Goal: Navigation & Orientation: Understand site structure

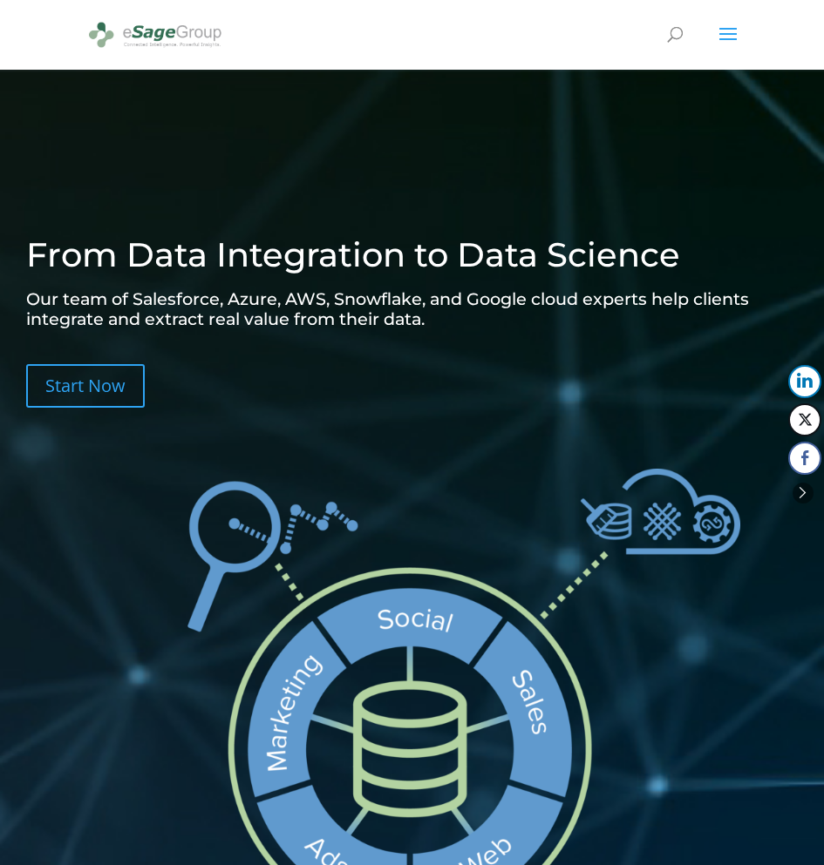
click at [733, 30] on span at bounding box center [728, 45] width 28 height 49
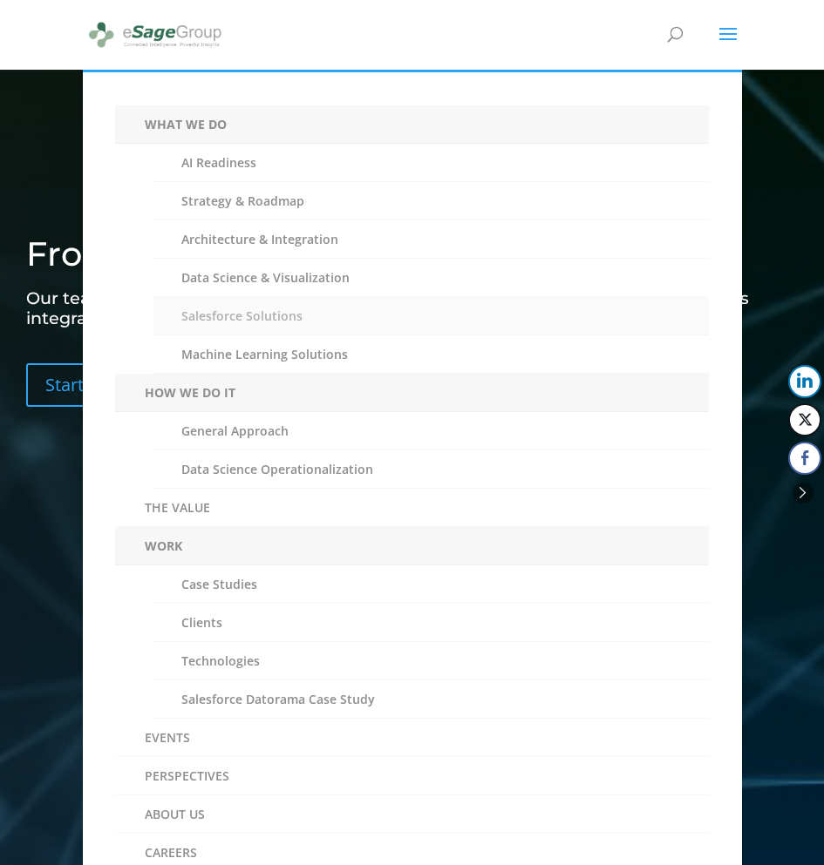
click at [234, 313] on link "Salesforce Solutions" at bounding box center [430, 316] width 555 height 38
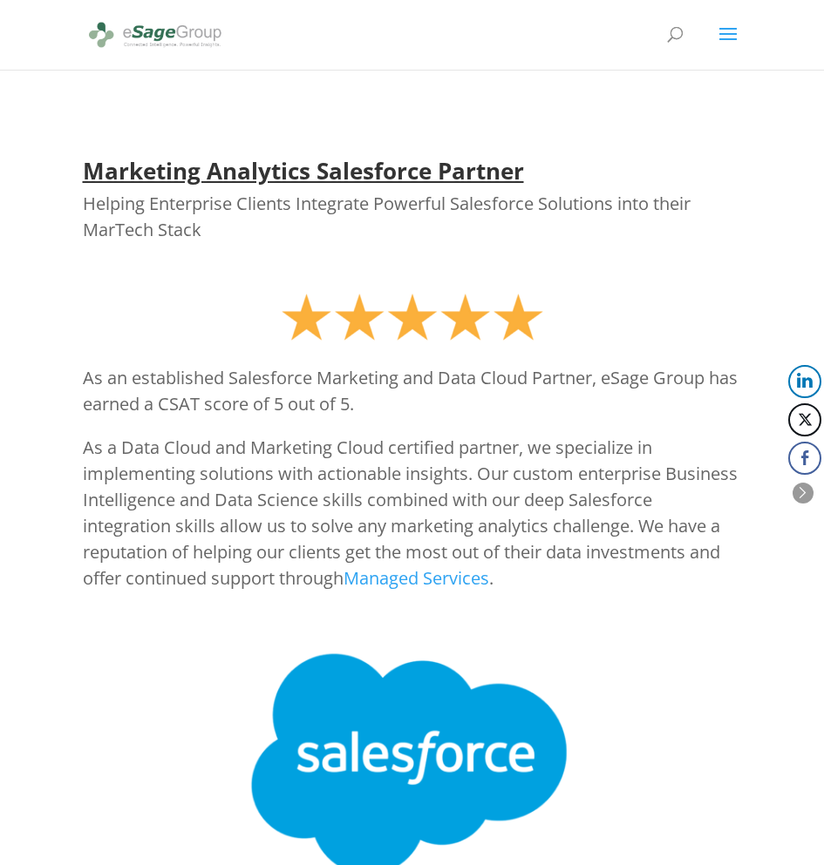
click at [718, 37] on span at bounding box center [728, 45] width 28 height 49
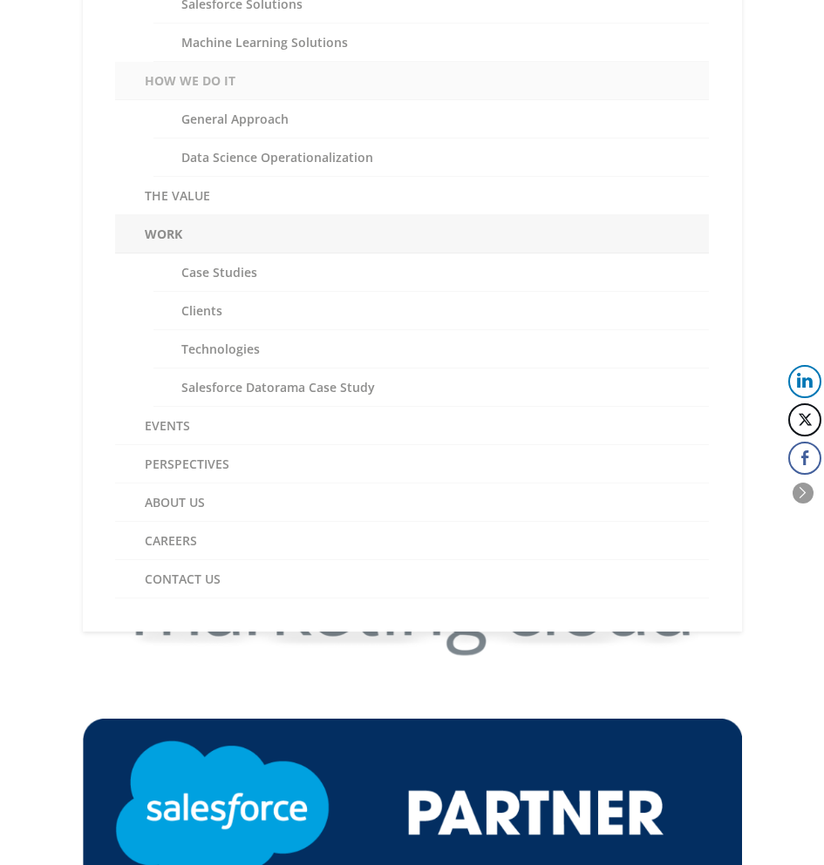
scroll to position [314, 0]
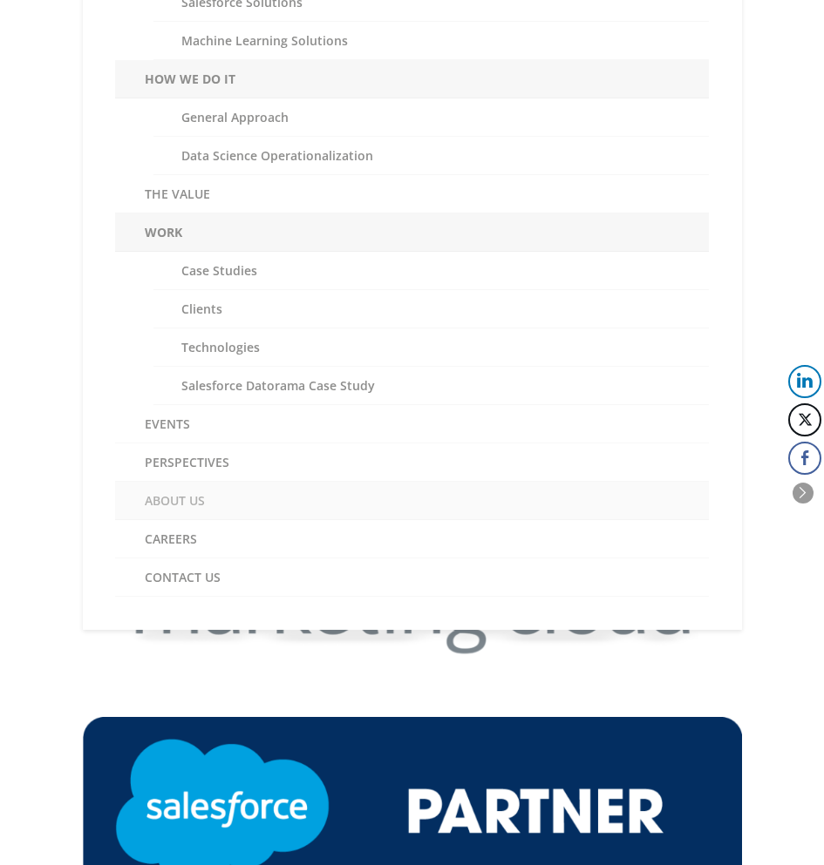
click at [193, 496] on link "ABOUT US" at bounding box center [411, 501] width 593 height 38
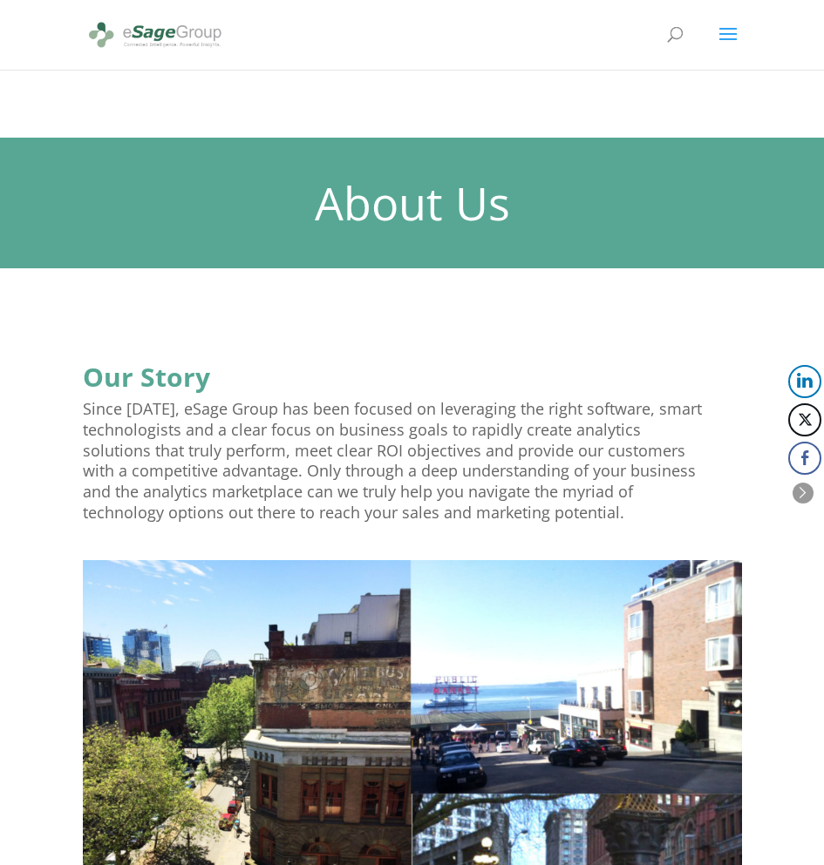
click at [725, 33] on span at bounding box center [728, 45] width 28 height 49
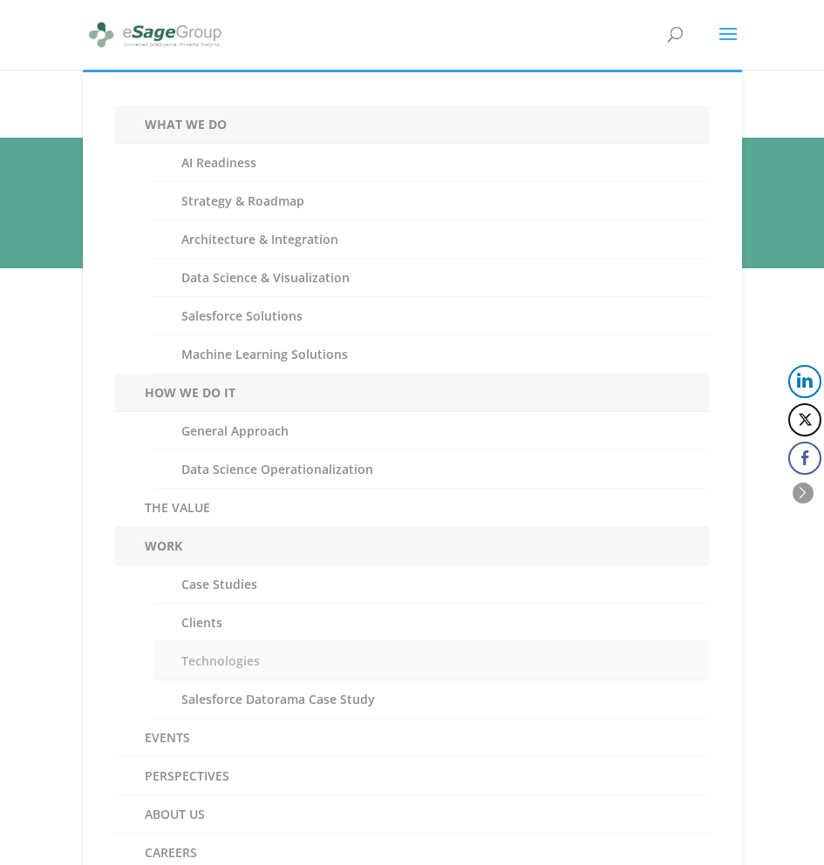
click at [219, 669] on link "Technologies" at bounding box center [430, 661] width 555 height 38
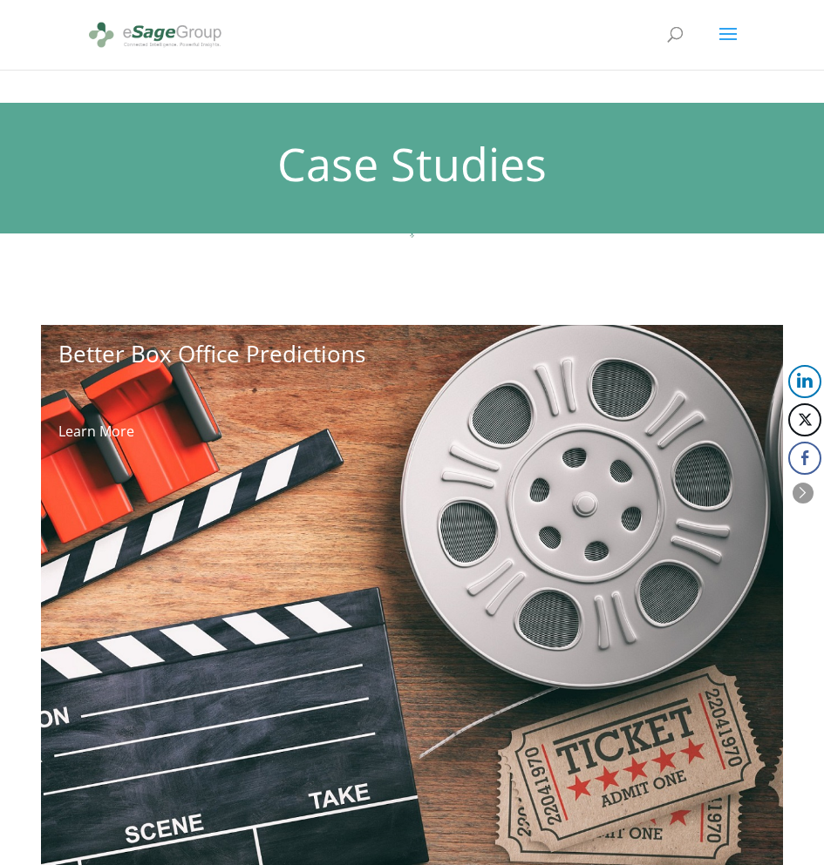
click at [725, 37] on span at bounding box center [728, 45] width 28 height 49
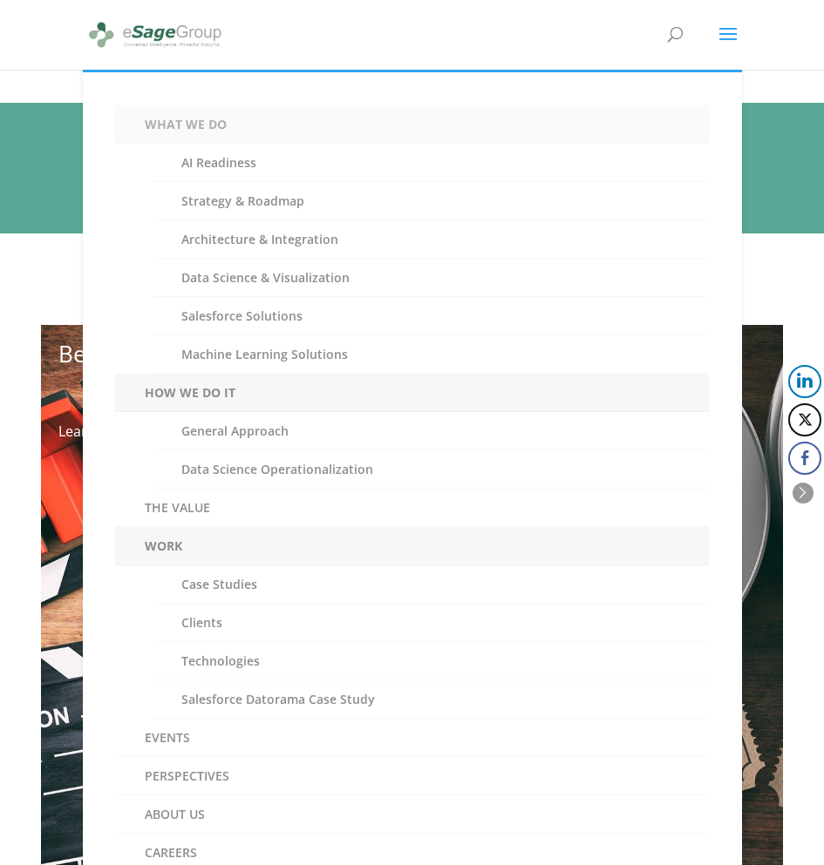
click at [202, 116] on link "WHAT WE DO" at bounding box center [411, 124] width 593 height 38
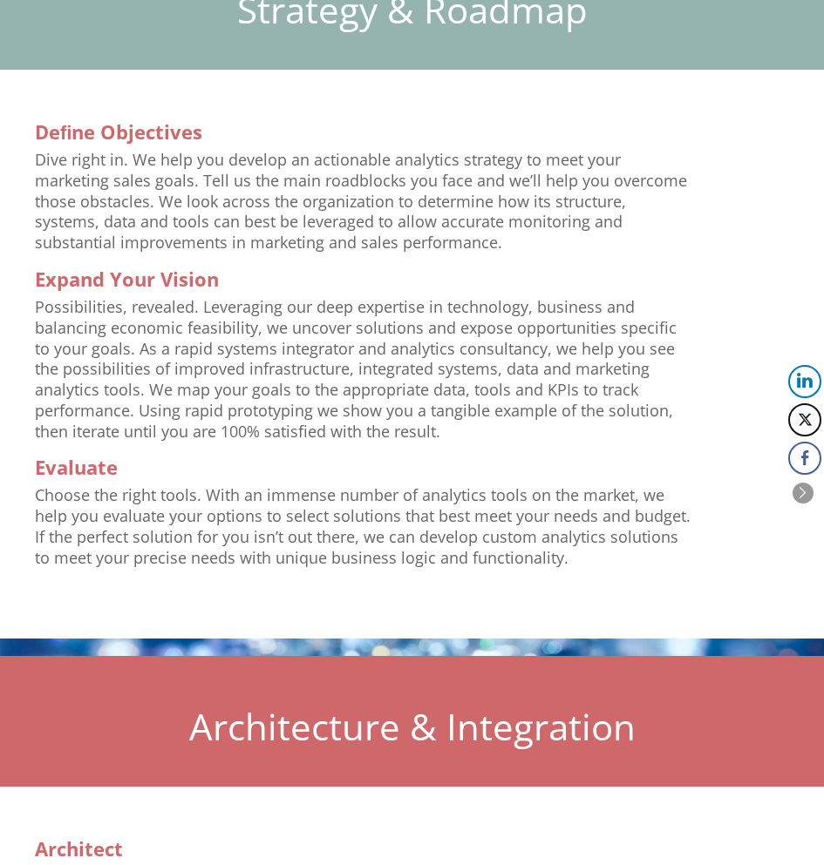
scroll to position [3242, 0]
